Goal: Navigation & Orientation: Find specific page/section

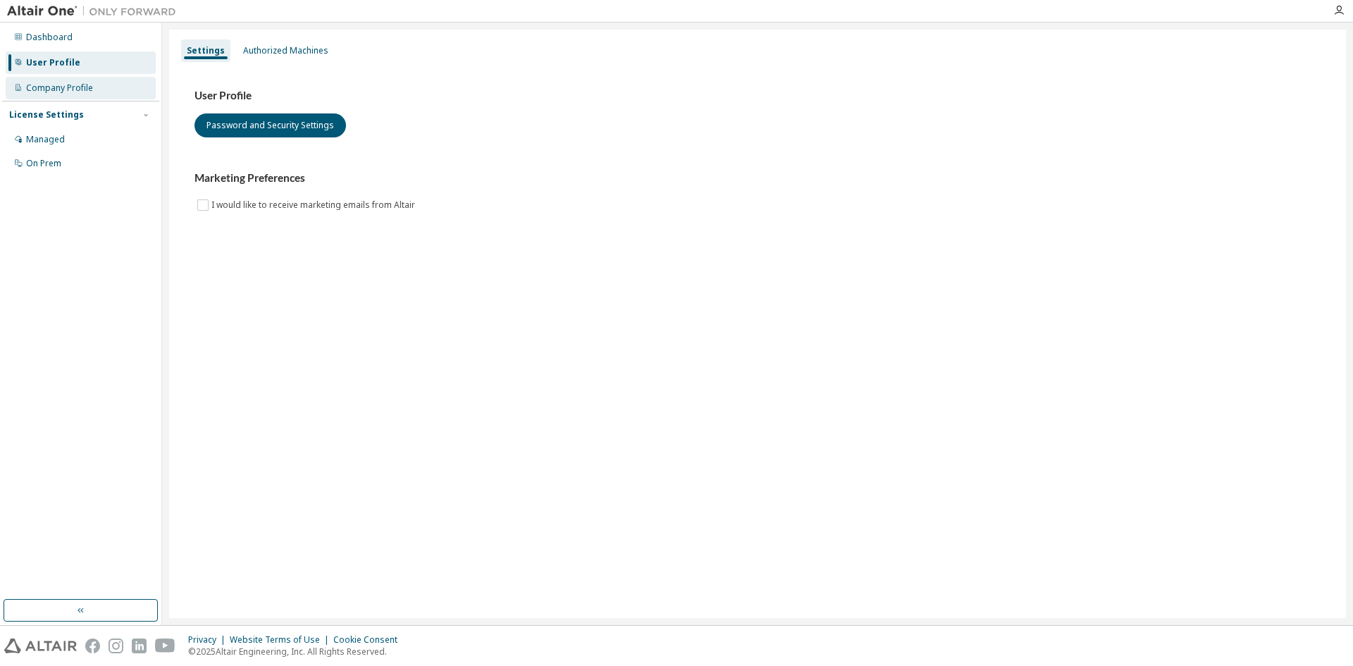
click at [85, 87] on div "Company Profile" at bounding box center [59, 87] width 67 height 11
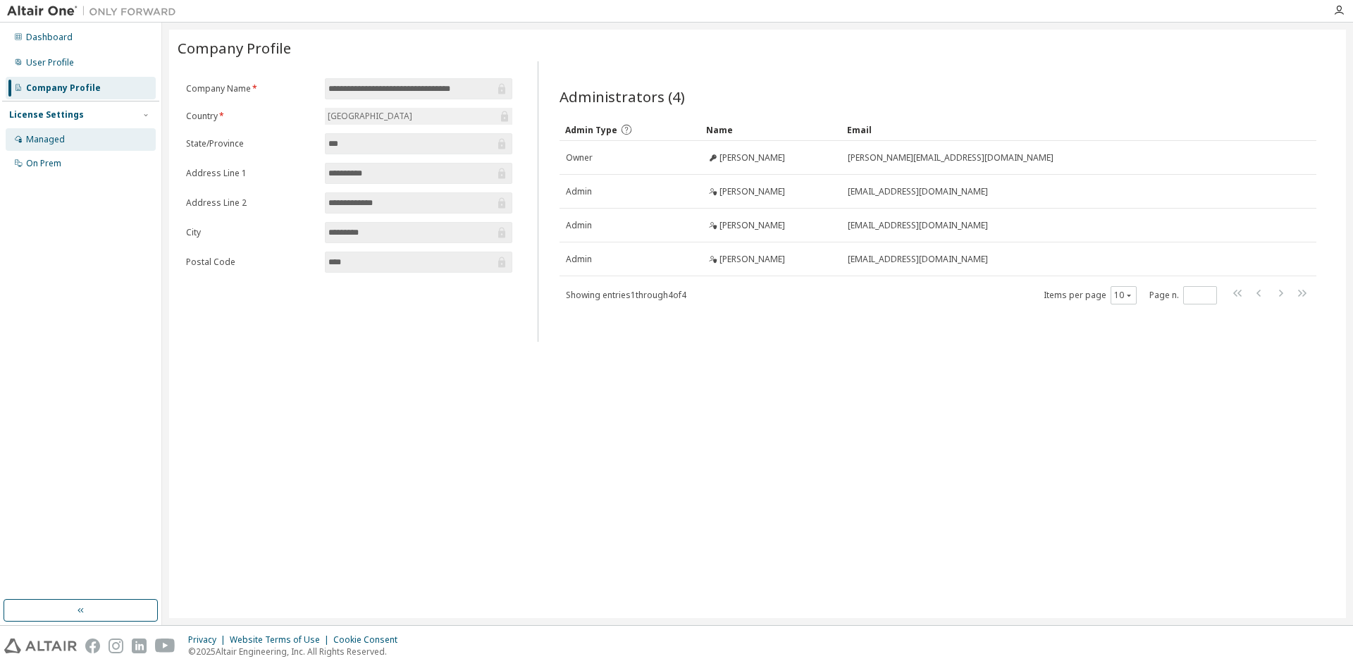
click at [59, 137] on div "Managed" at bounding box center [45, 139] width 39 height 11
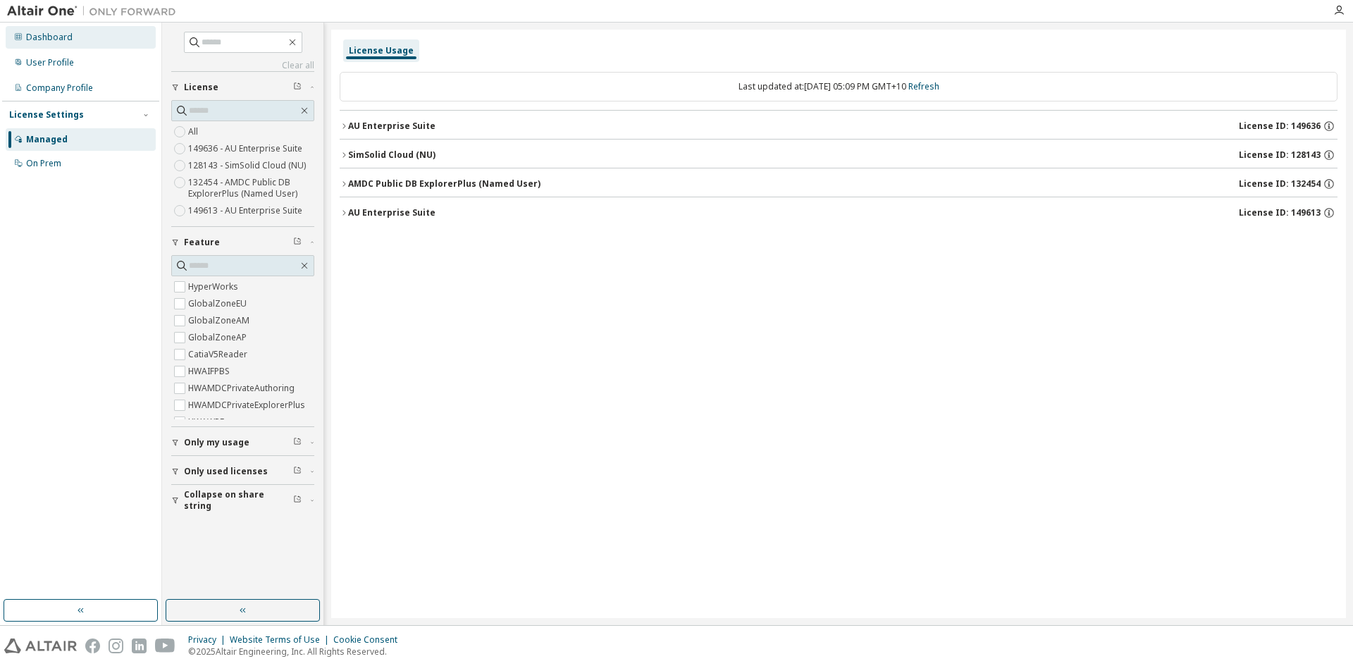
click at [51, 34] on div "Dashboard" at bounding box center [49, 37] width 47 height 11
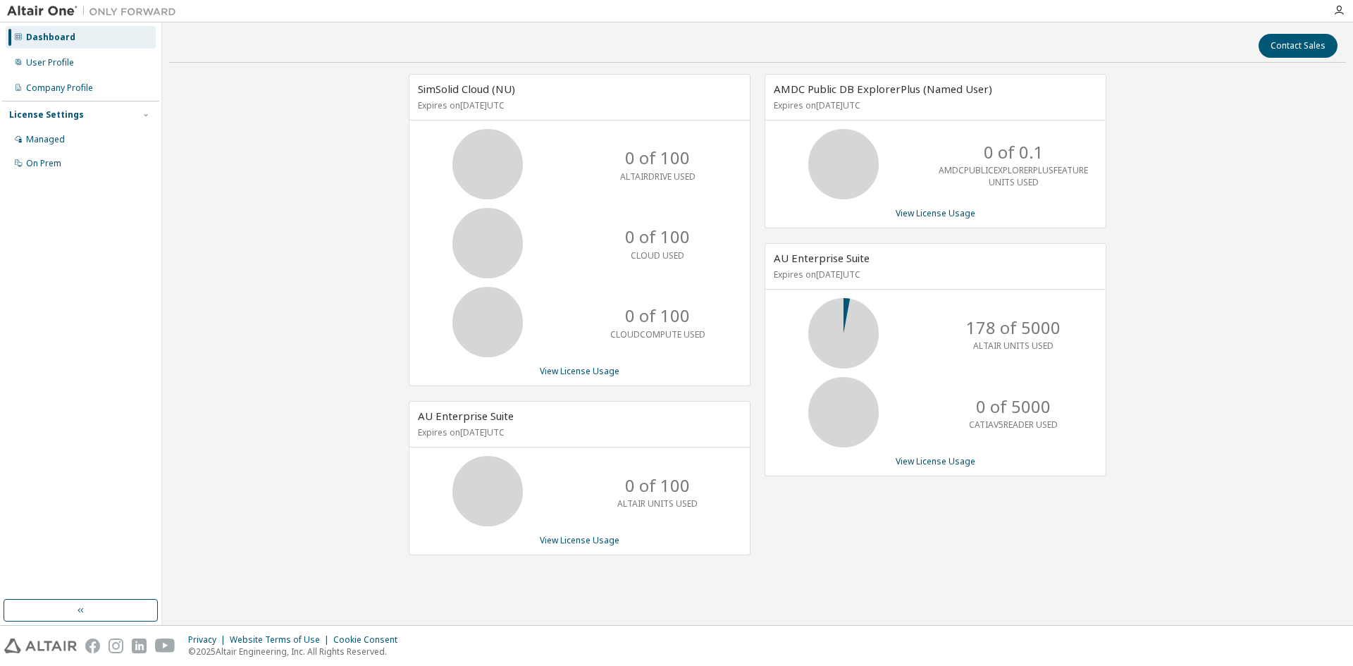
click at [49, 6] on img at bounding box center [95, 11] width 176 height 14
click at [126, 15] on img at bounding box center [95, 11] width 176 height 14
